Goal: Transaction & Acquisition: Obtain resource

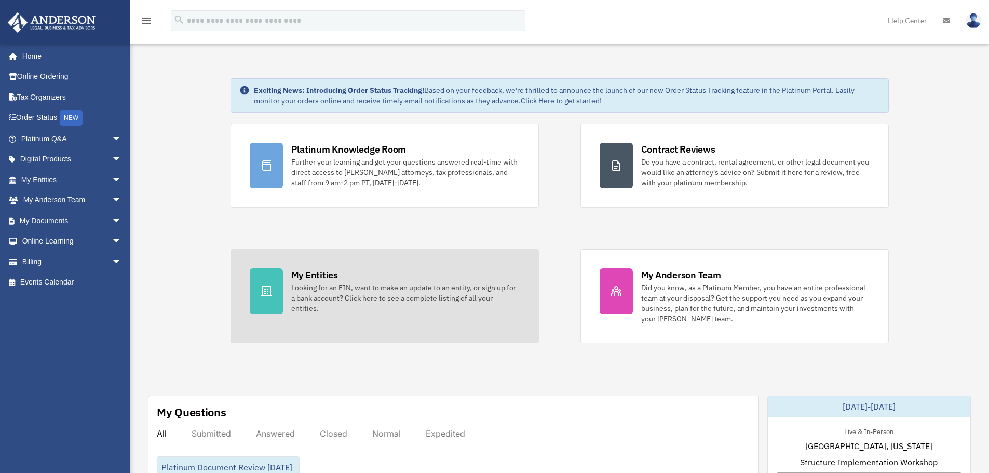
click at [405, 293] on div "Looking for an EIN, want to make an update to an entity, or sign up for a bank …" at bounding box center [405, 297] width 228 height 31
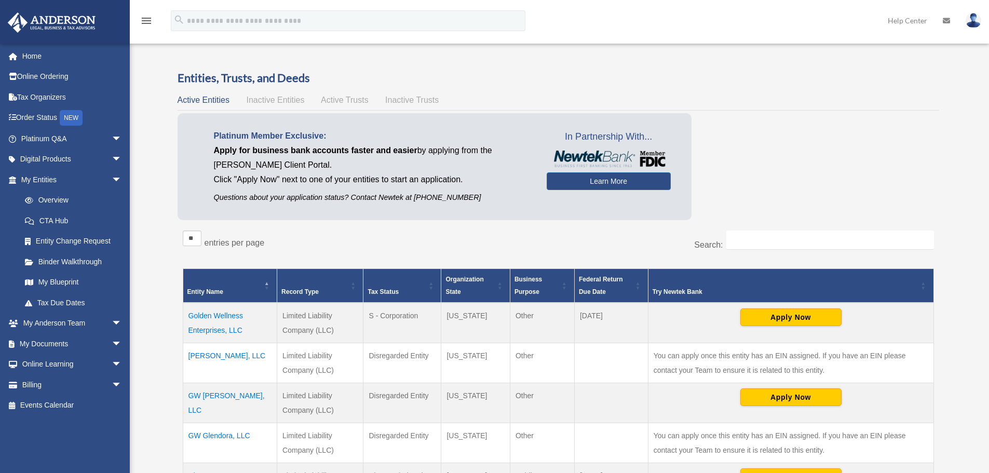
scroll to position [156, 0]
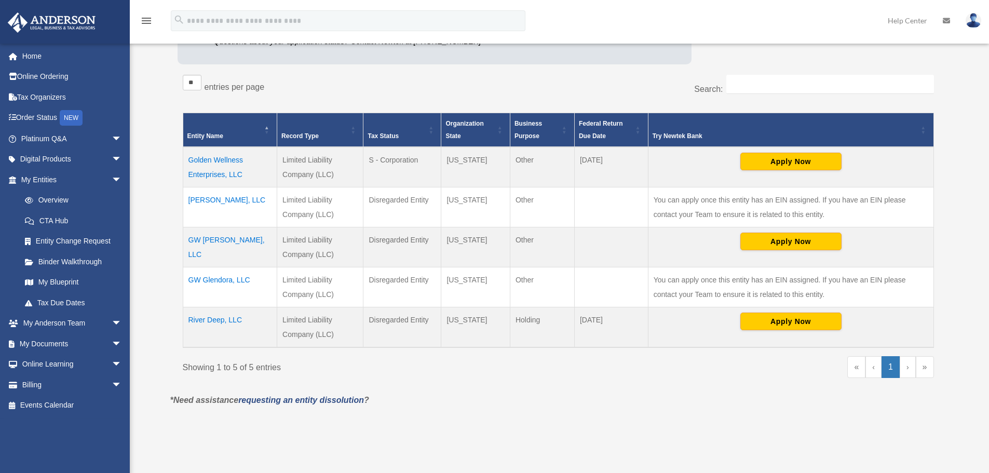
click at [219, 236] on td "GW [PERSON_NAME], LLC" at bounding box center [230, 247] width 94 height 40
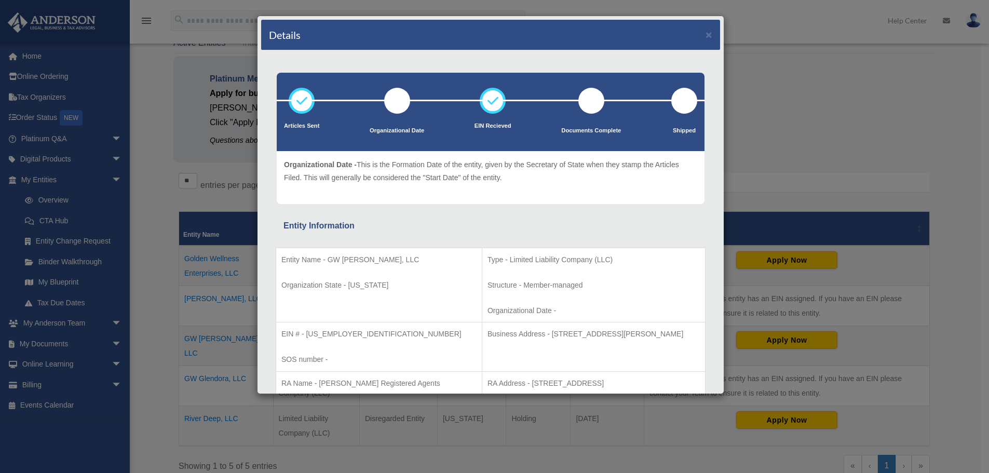
scroll to position [0, 0]
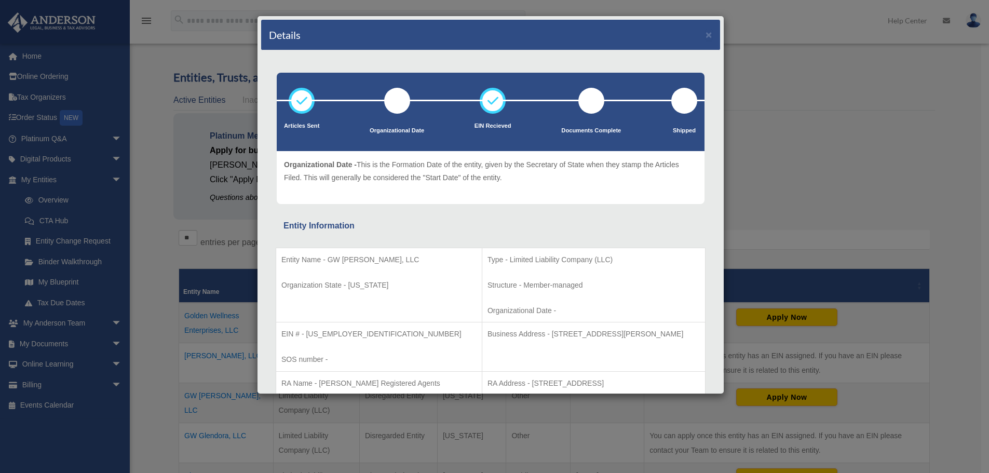
click at [844, 156] on div "Details × Articles Sent Organizational Date" at bounding box center [494, 236] width 989 height 473
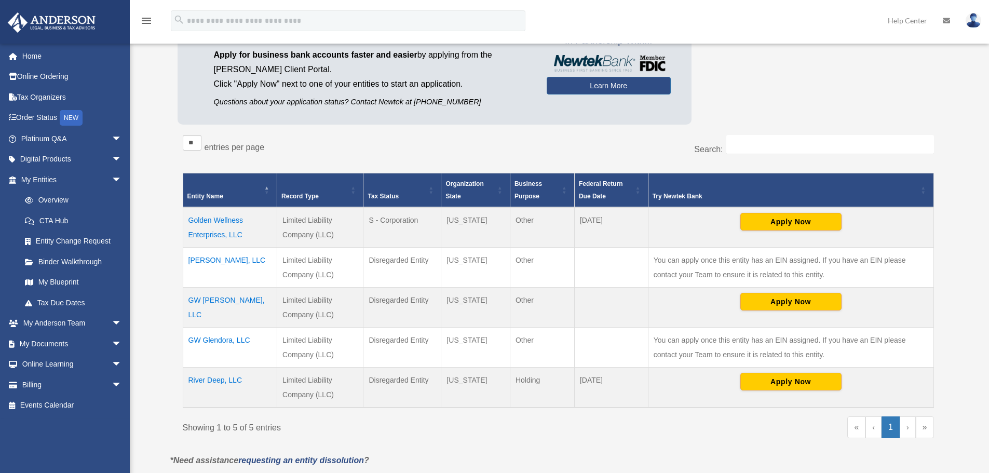
scroll to position [104, 0]
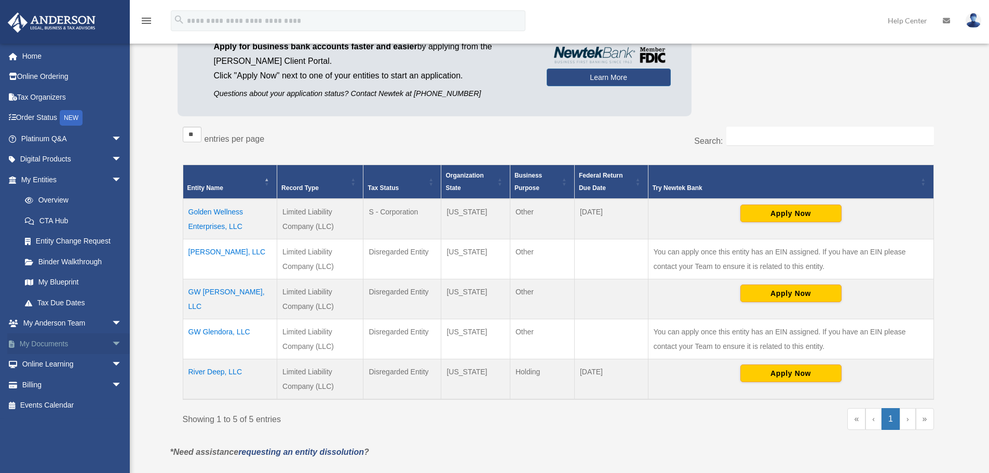
click at [53, 339] on link "My Documents arrow_drop_down" at bounding box center [72, 343] width 130 height 21
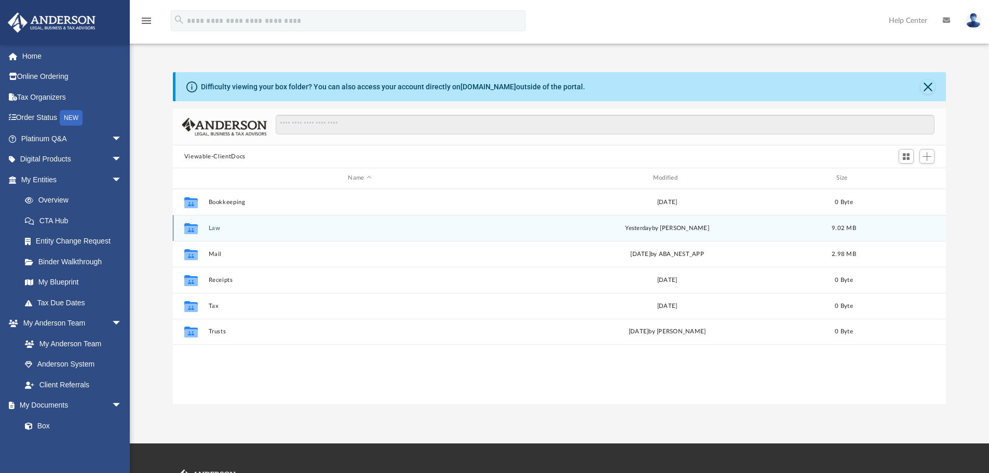
scroll to position [228, 765]
click at [188, 228] on icon "grid" at bounding box center [190, 229] width 13 height 8
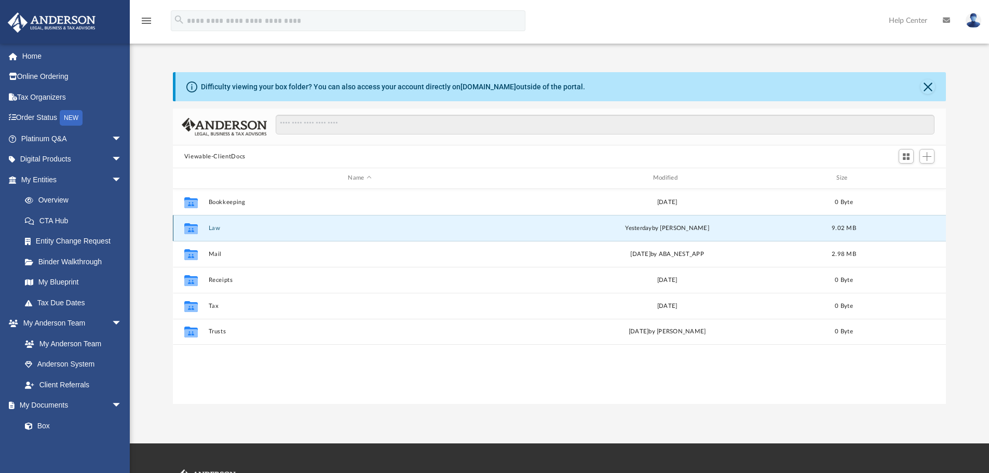
click at [215, 225] on button "Law" at bounding box center [359, 228] width 303 height 7
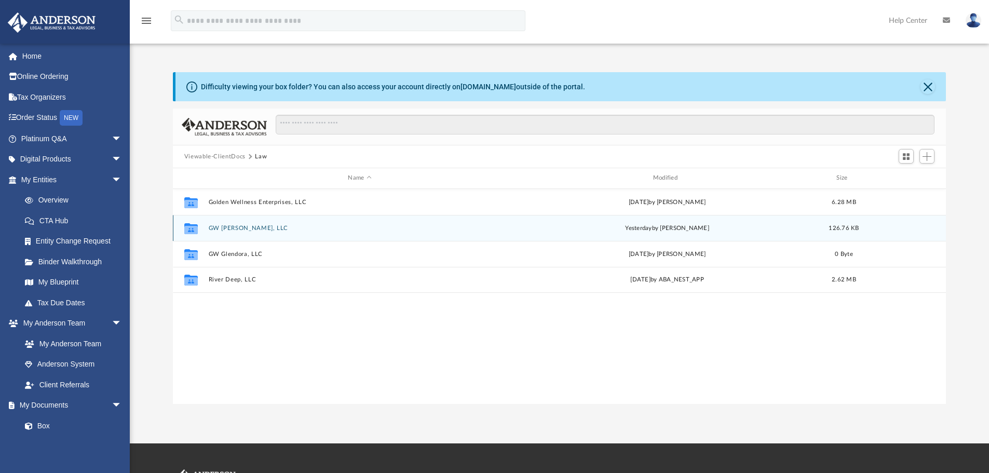
click at [225, 225] on button "GW [PERSON_NAME], LLC" at bounding box center [359, 228] width 303 height 7
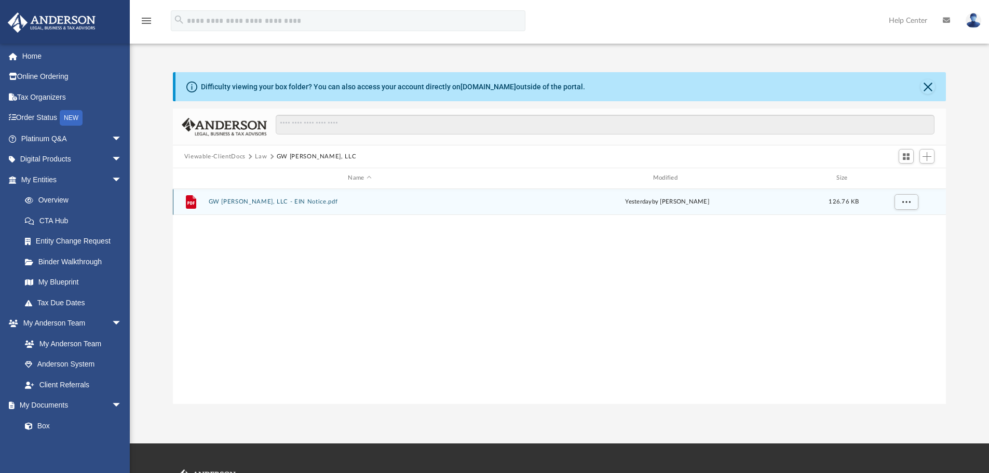
click at [196, 198] on icon "File" at bounding box center [191, 202] width 17 height 17
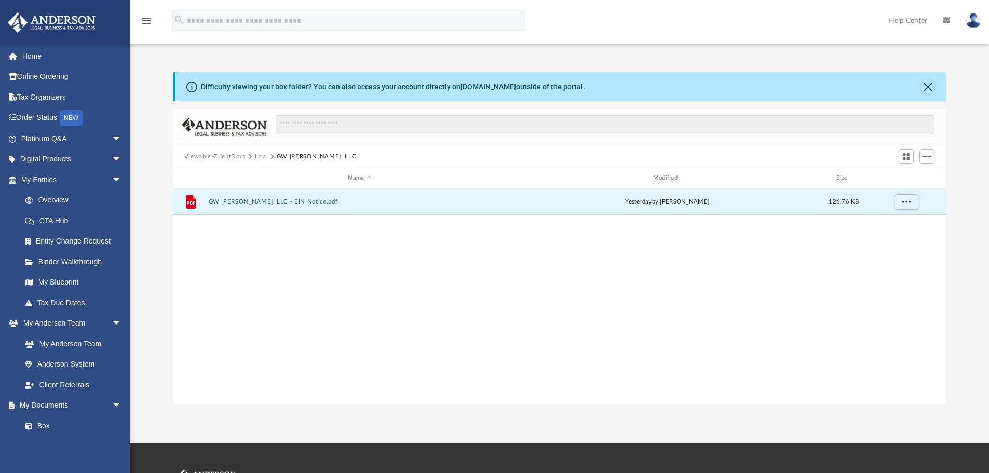
click at [241, 200] on button "GW [PERSON_NAME], LLC - EIN Notice.pdf" at bounding box center [359, 201] width 303 height 7
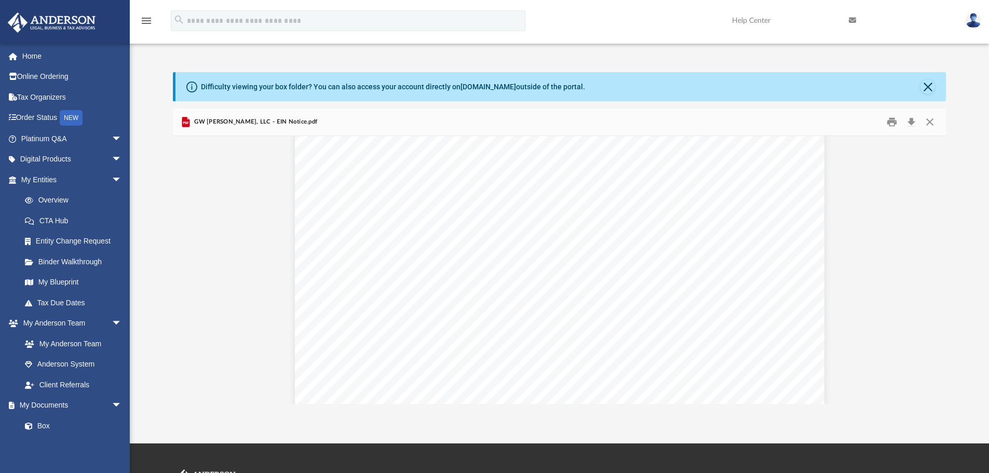
scroll to position [2543, 0]
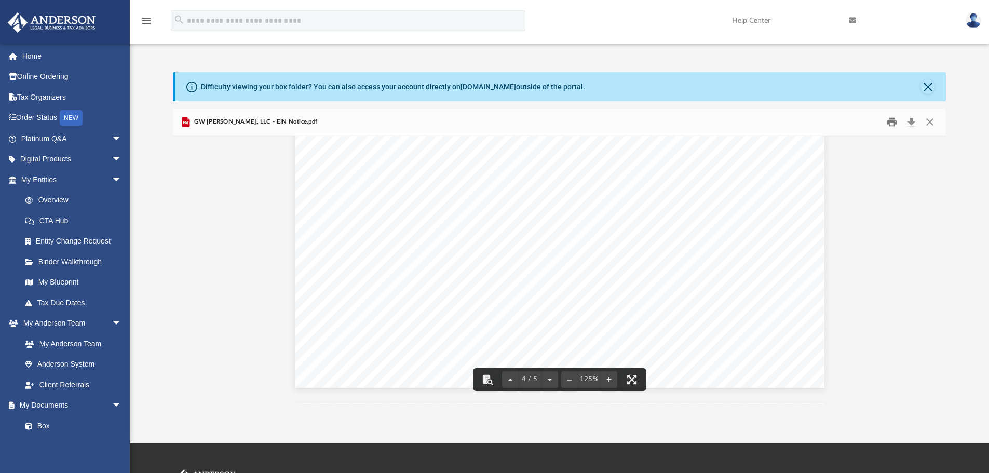
click at [890, 118] on button "Print" at bounding box center [891, 122] width 21 height 16
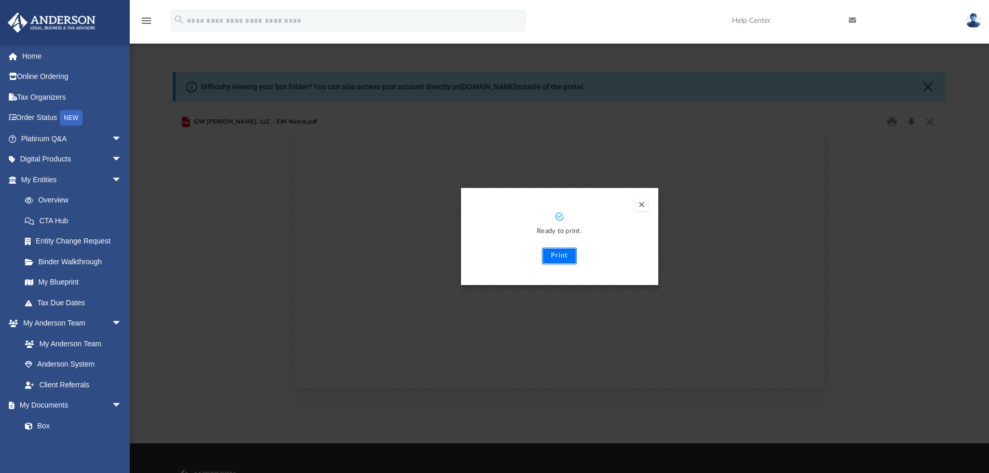
click at [556, 256] on button "Print" at bounding box center [559, 256] width 35 height 17
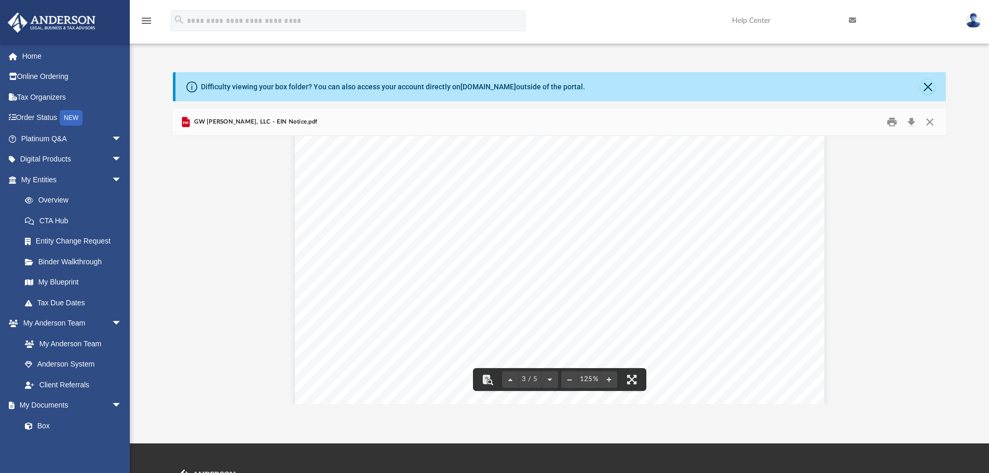
scroll to position [1505, 0]
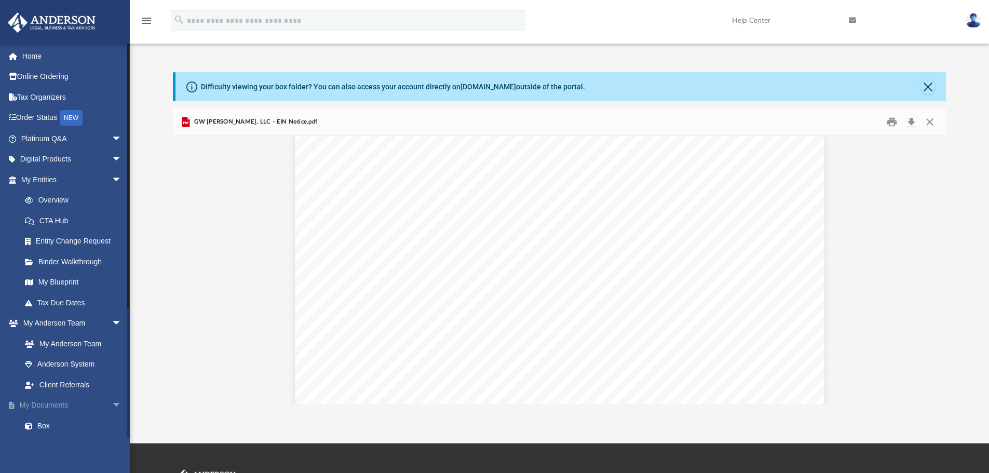
click at [67, 404] on link "My Documents arrow_drop_down" at bounding box center [72, 405] width 130 height 21
click at [112, 405] on span "arrow_drop_down" at bounding box center [122, 405] width 21 height 21
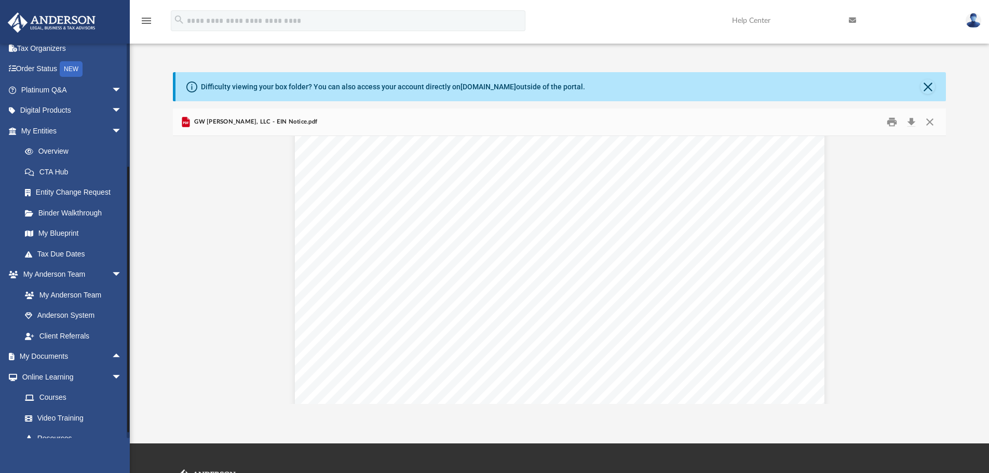
scroll to position [103, 0]
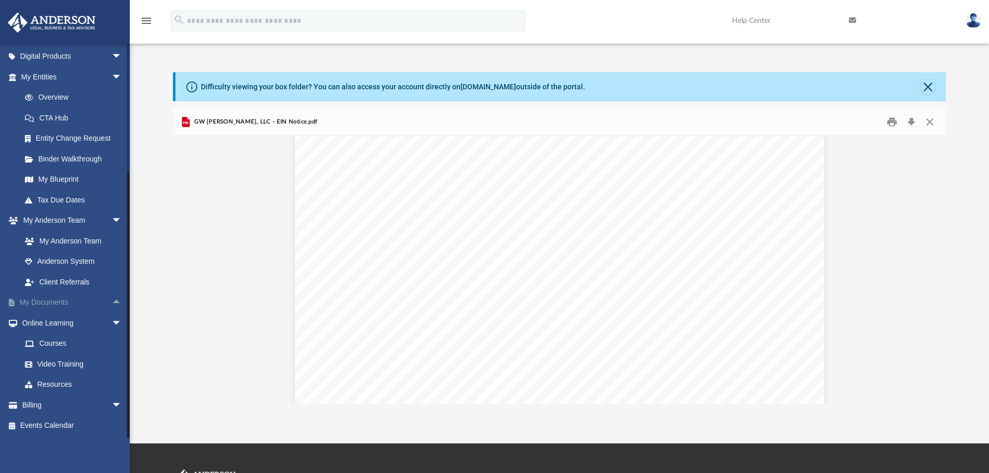
click at [52, 298] on link "My Documents arrow_drop_up" at bounding box center [72, 302] width 130 height 21
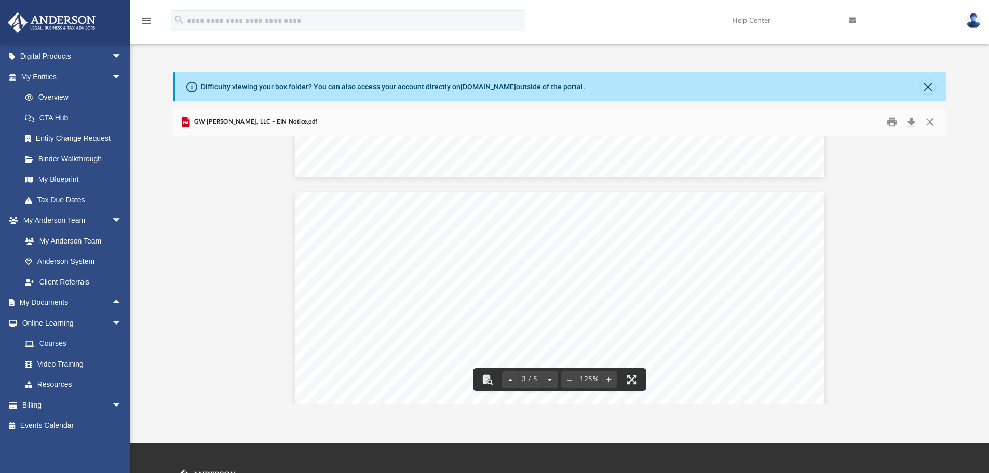
scroll to position [1350, 0]
click at [933, 118] on button "Close" at bounding box center [929, 122] width 19 height 16
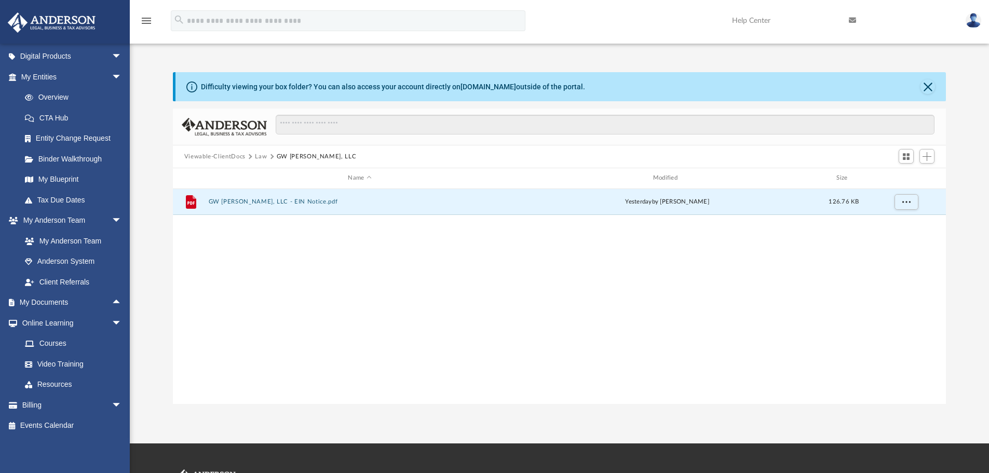
click at [293, 154] on button "GW [PERSON_NAME], LLC" at bounding box center [317, 156] width 80 height 9
